Goal: Navigation & Orientation: Find specific page/section

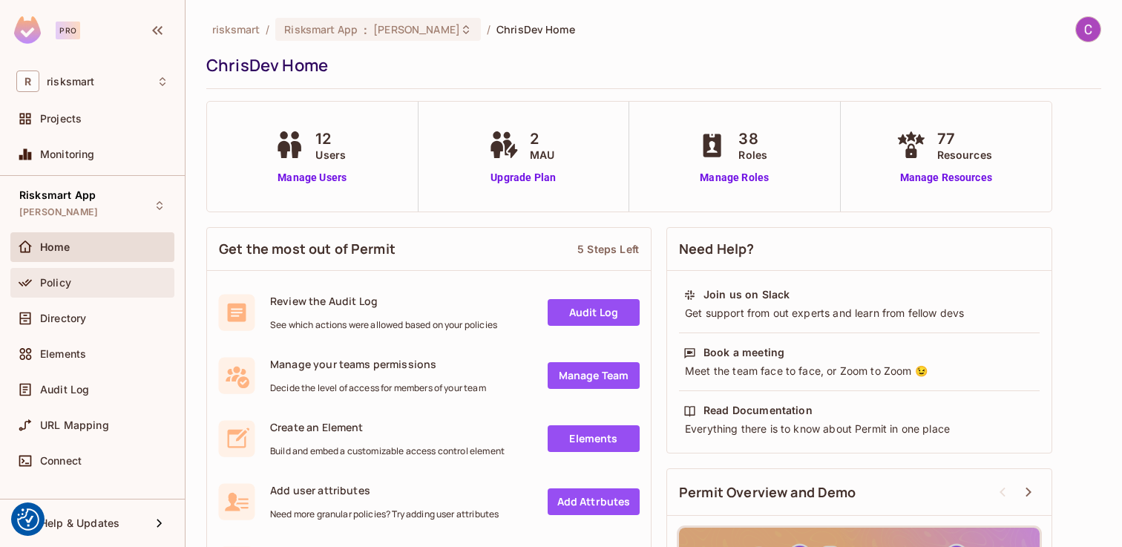
click at [102, 295] on div "Policy" at bounding box center [92, 283] width 164 height 30
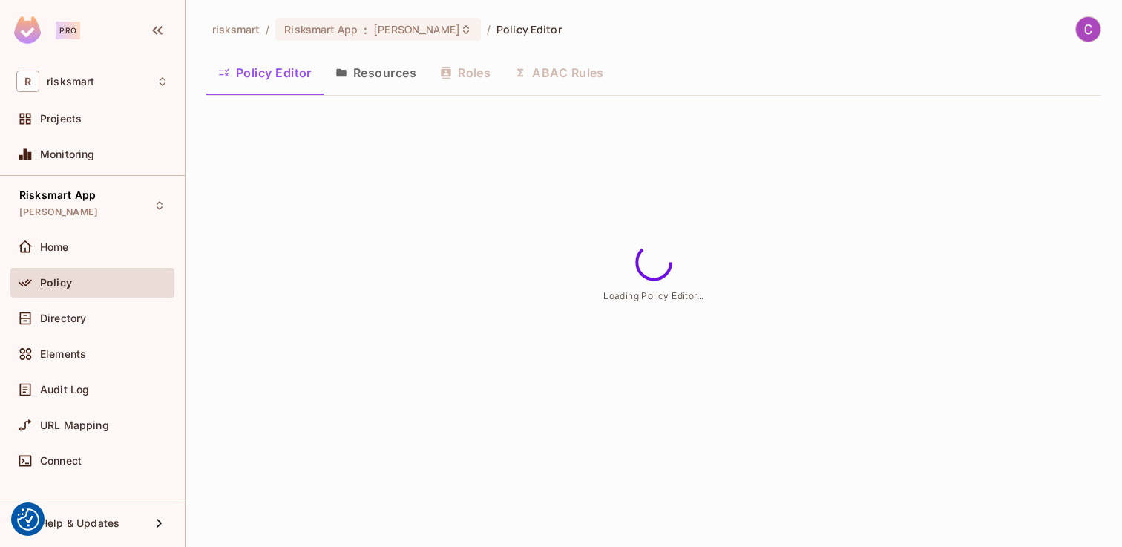
click at [398, 60] on button "Resources" at bounding box center [376, 72] width 105 height 37
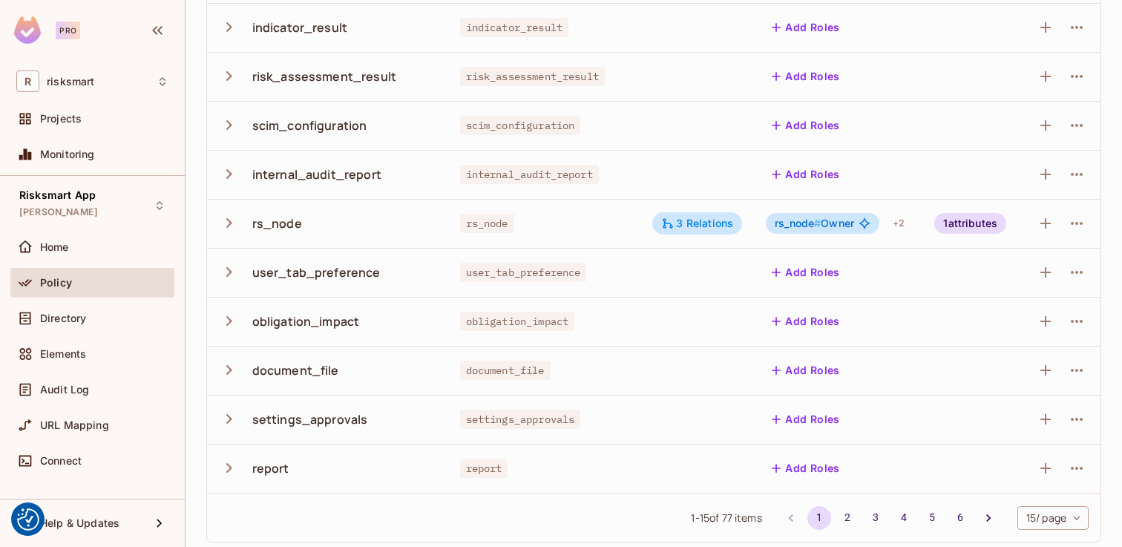
scroll to position [424, 0]
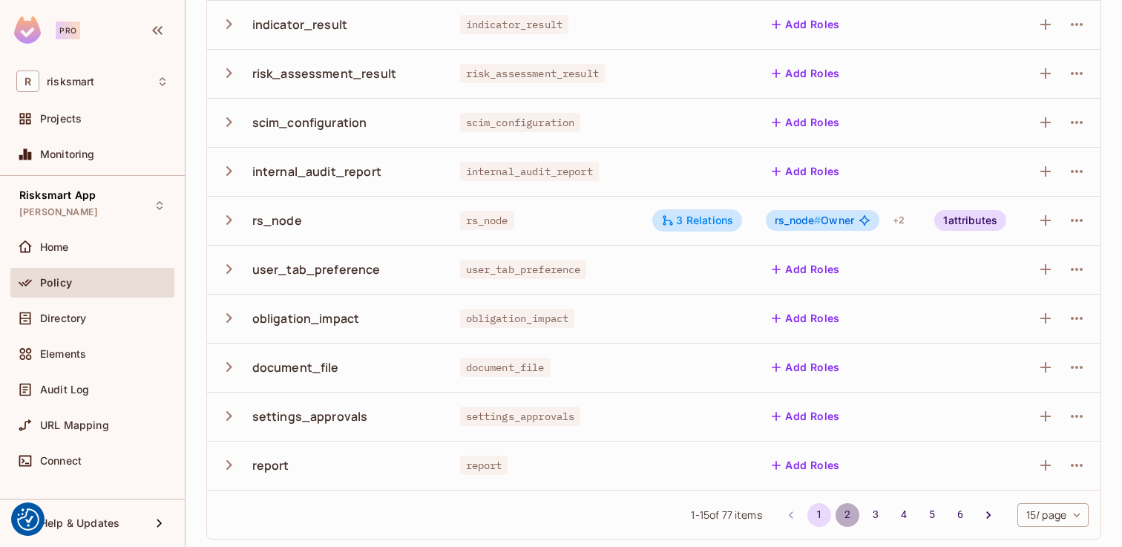
click at [847, 515] on button "2" at bounding box center [848, 515] width 24 height 24
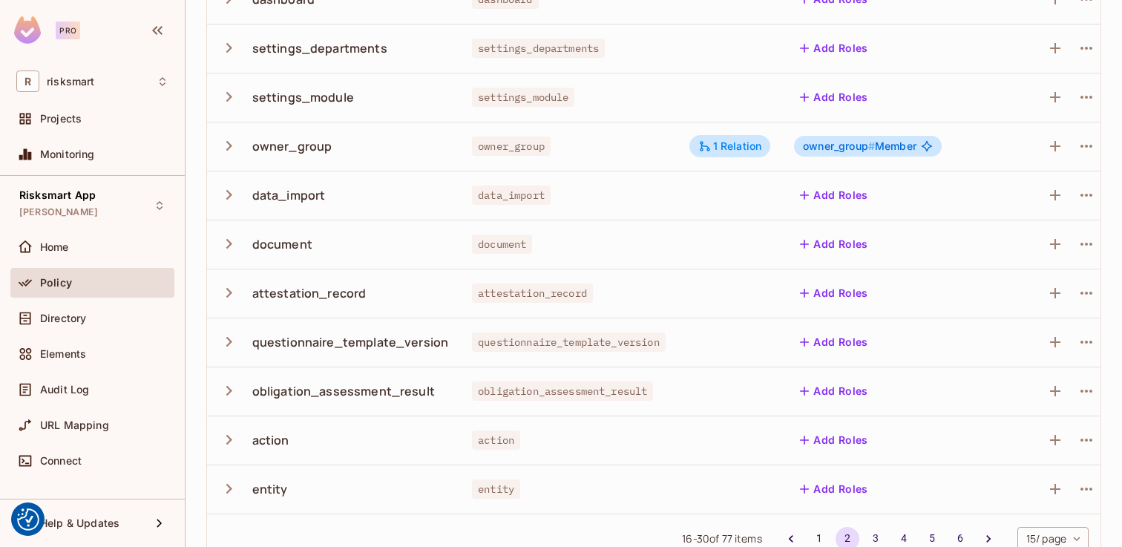
scroll to position [429, 0]
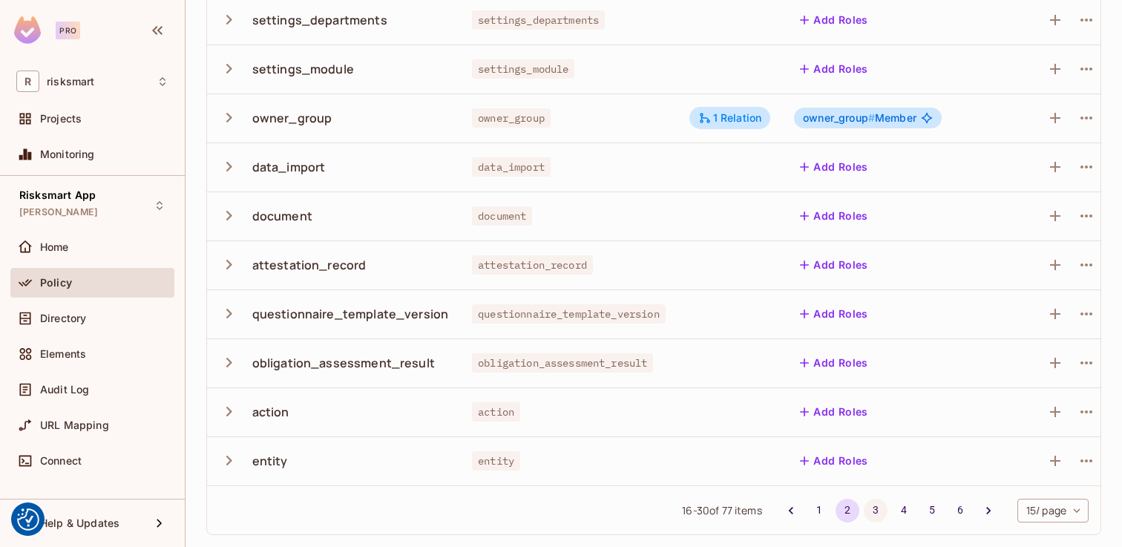
click at [875, 509] on button "3" at bounding box center [876, 511] width 24 height 24
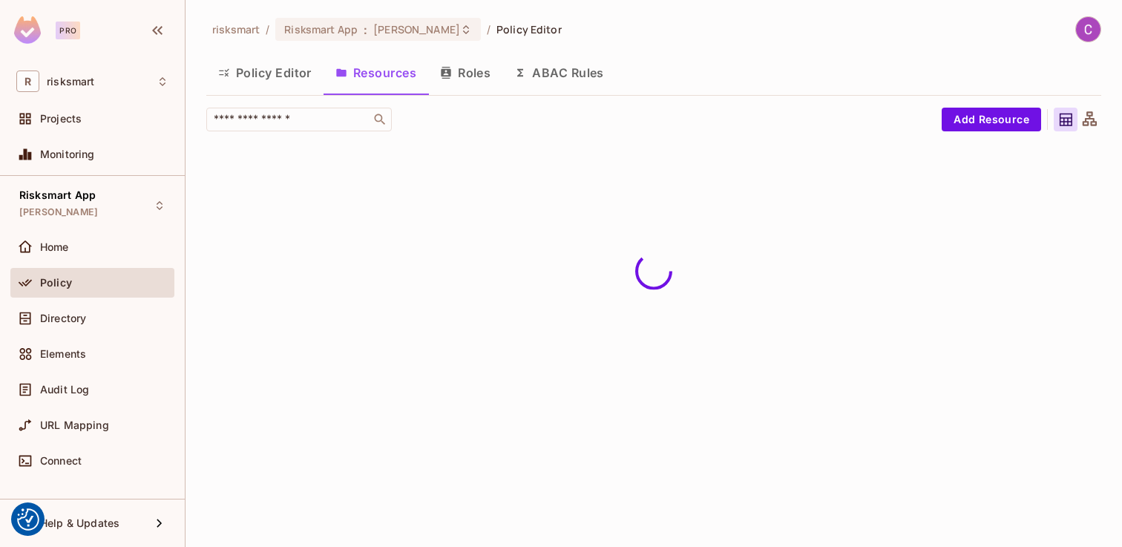
scroll to position [0, 0]
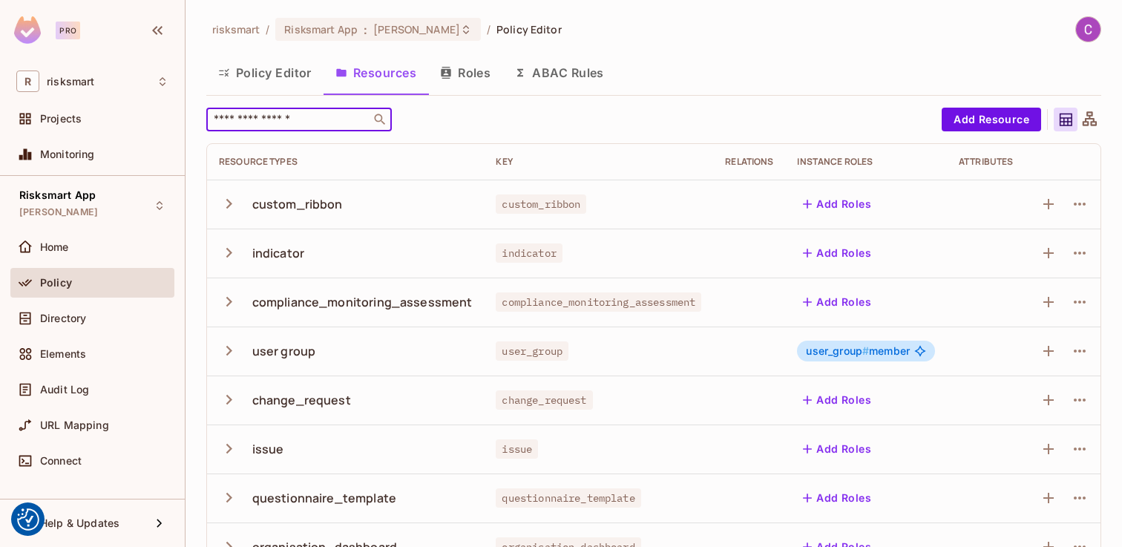
click at [287, 119] on input "text" at bounding box center [289, 119] width 156 height 15
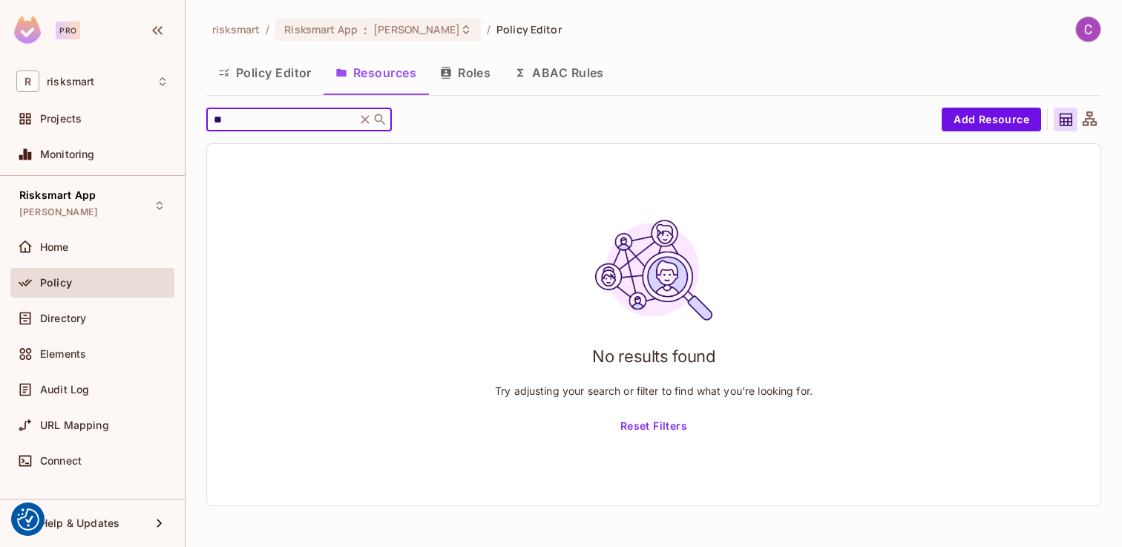
type input "*"
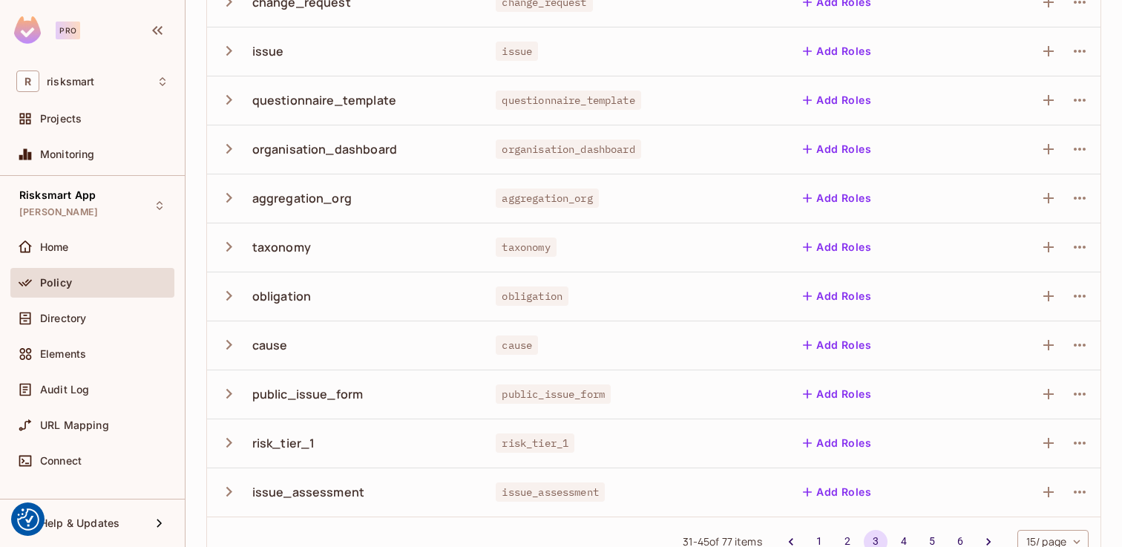
scroll to position [429, 0]
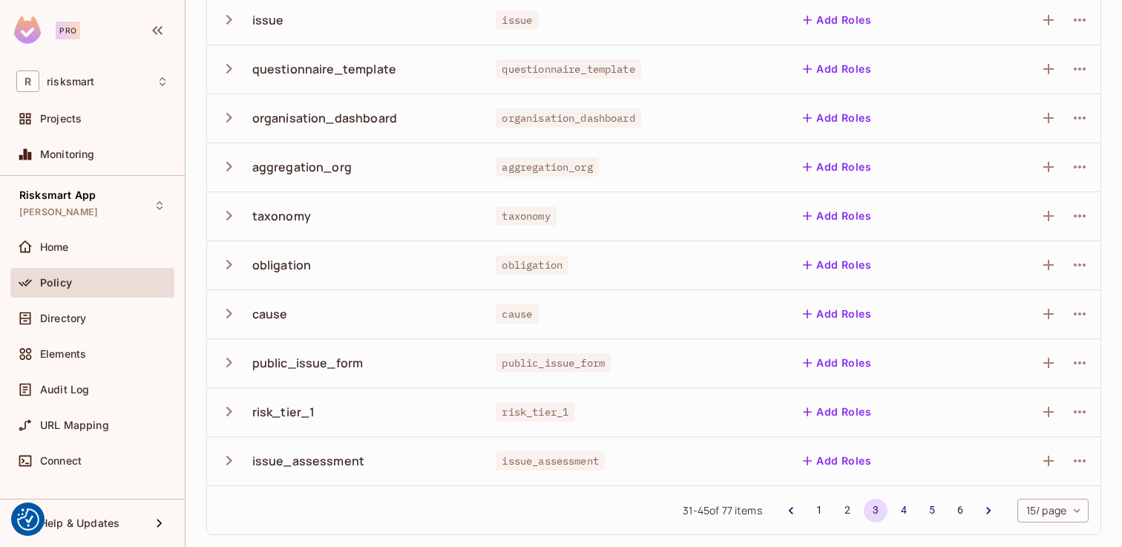
drag, startPoint x: 898, startPoint y: 513, endPoint x: 764, endPoint y: 385, distance: 185.8
click at [864, 503] on ul "1 2 3 4 5 6" at bounding box center [890, 511] width 226 height 24
click at [814, 512] on button "1" at bounding box center [819, 511] width 24 height 24
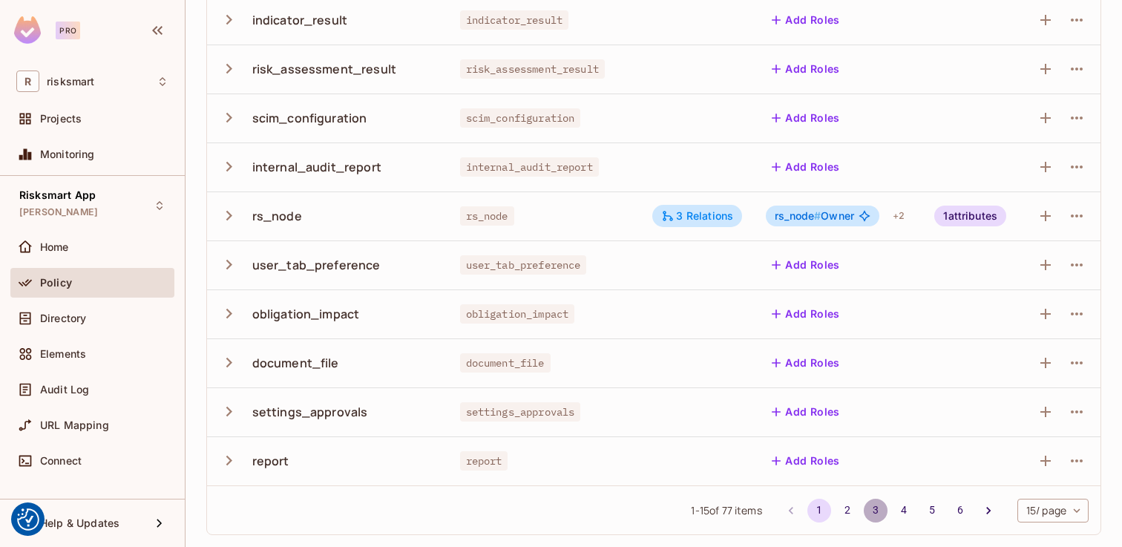
click at [880, 513] on button "3" at bounding box center [876, 511] width 24 height 24
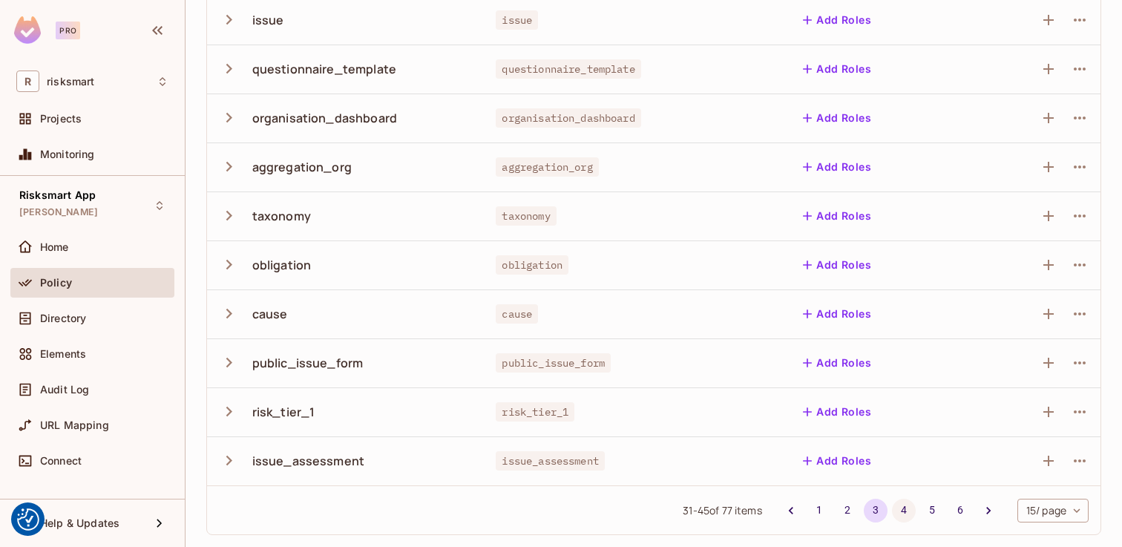
click at [901, 514] on button "4" at bounding box center [904, 511] width 24 height 24
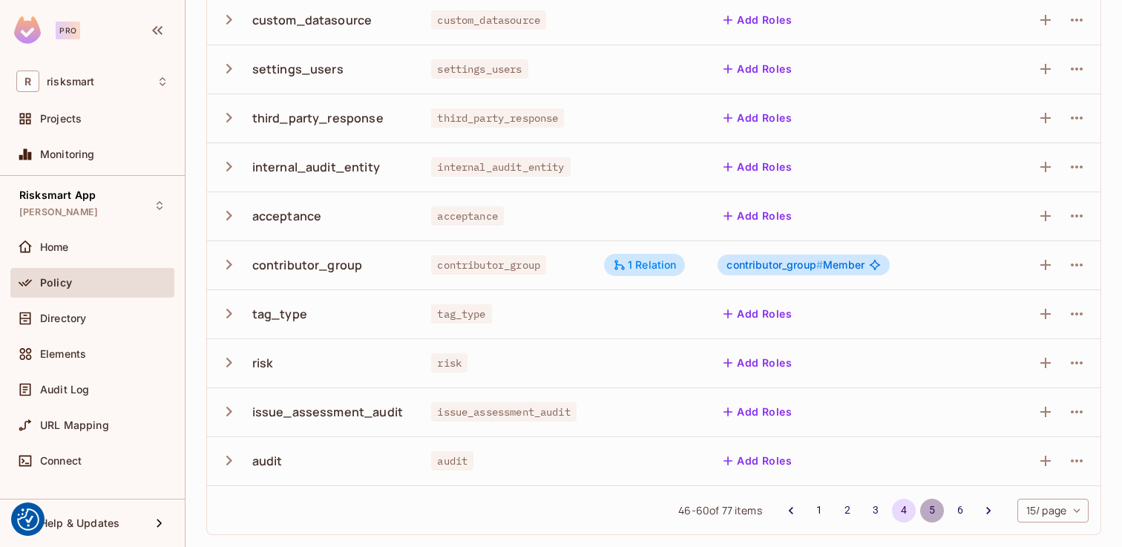
click at [920, 515] on button "5" at bounding box center [932, 511] width 24 height 24
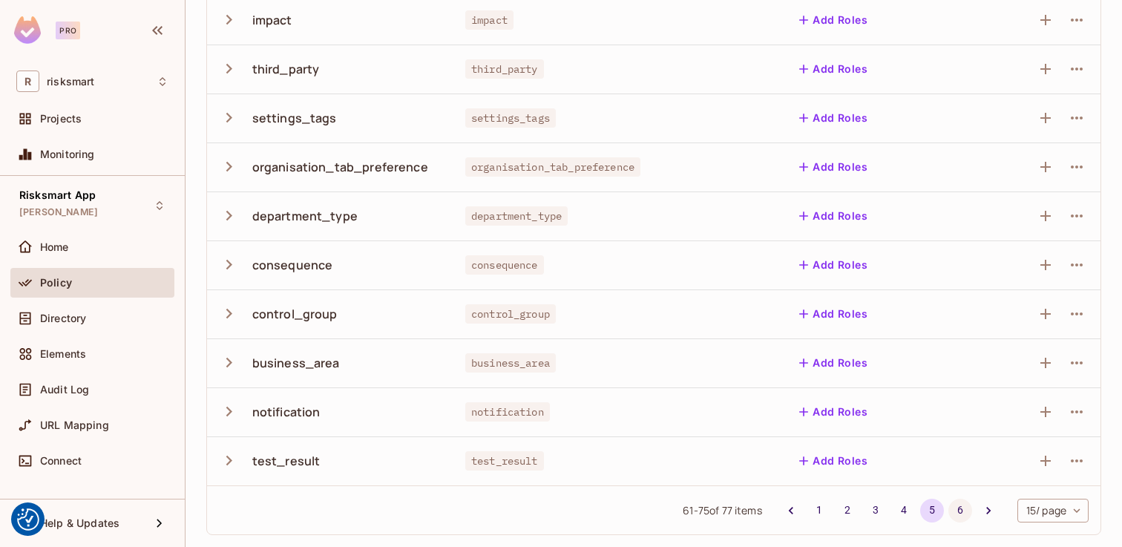
click at [949, 514] on button "6" at bounding box center [960, 511] width 24 height 24
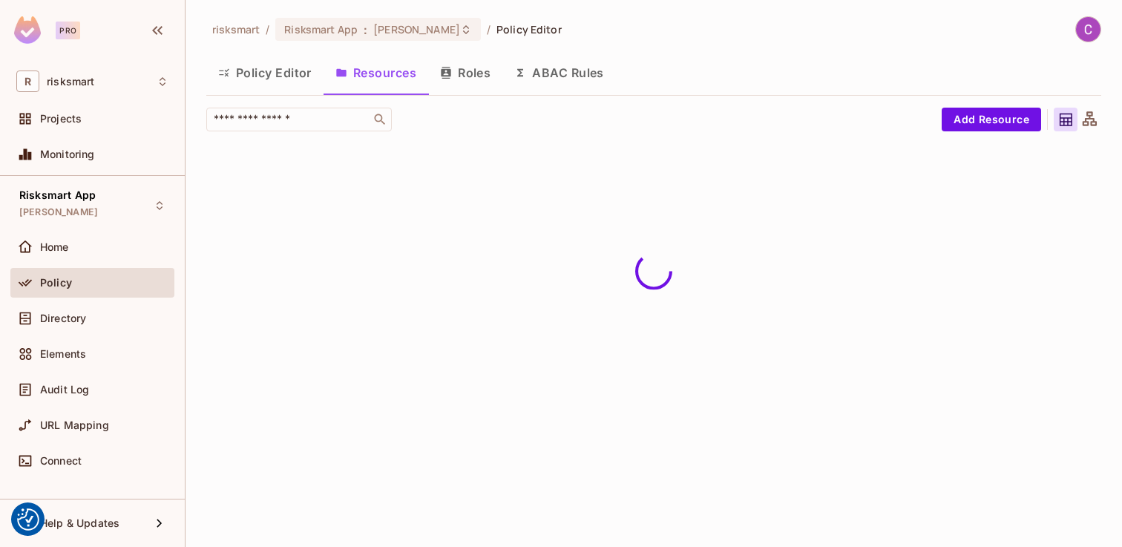
scroll to position [0, 0]
